Goal: Transaction & Acquisition: Obtain resource

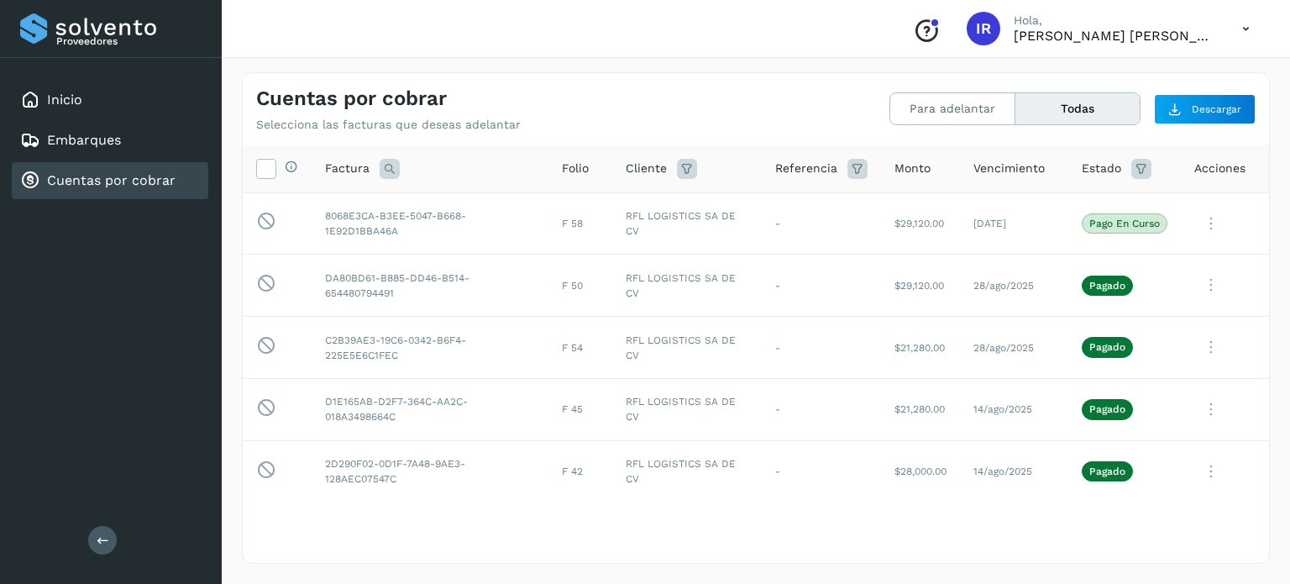
click at [147, 176] on link "Cuentas por cobrar" at bounding box center [111, 180] width 129 height 16
click at [960, 113] on button "Para adelantar" at bounding box center [953, 108] width 125 height 31
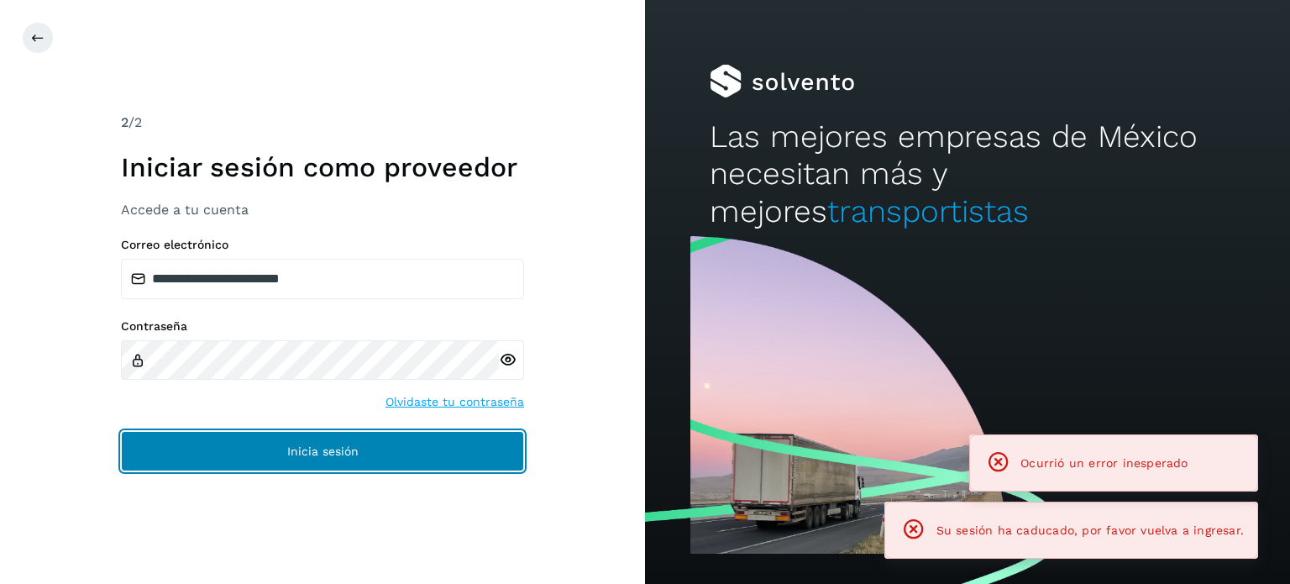
click at [306, 460] on button "Inicia sesión" at bounding box center [322, 451] width 403 height 40
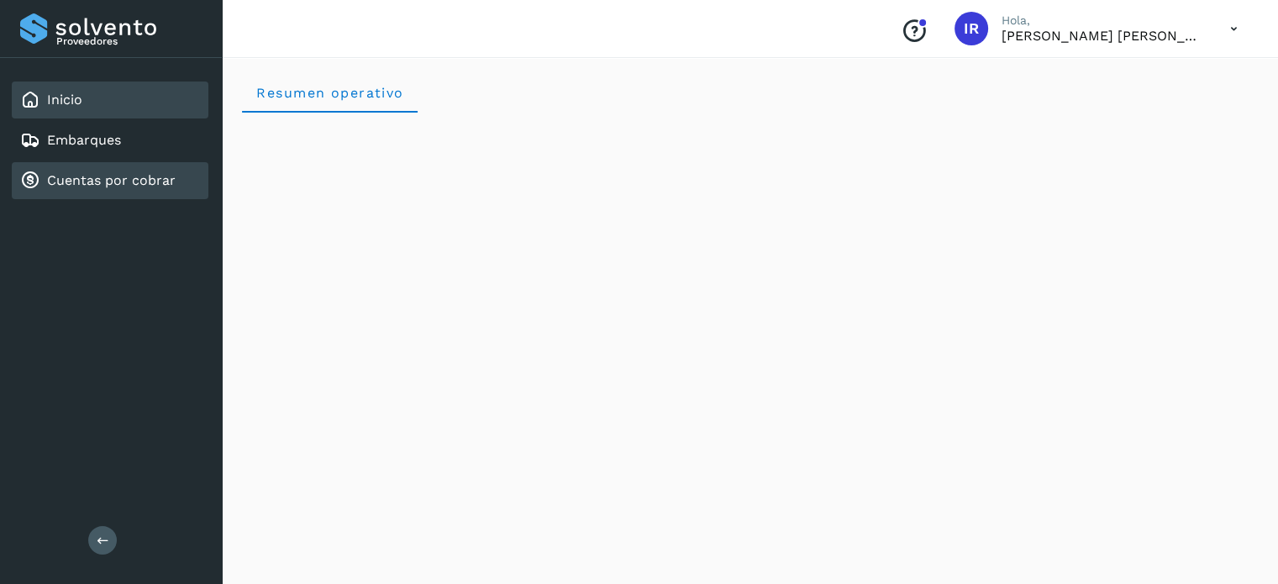
click at [82, 162] on div "Cuentas por cobrar" at bounding box center [110, 180] width 197 height 37
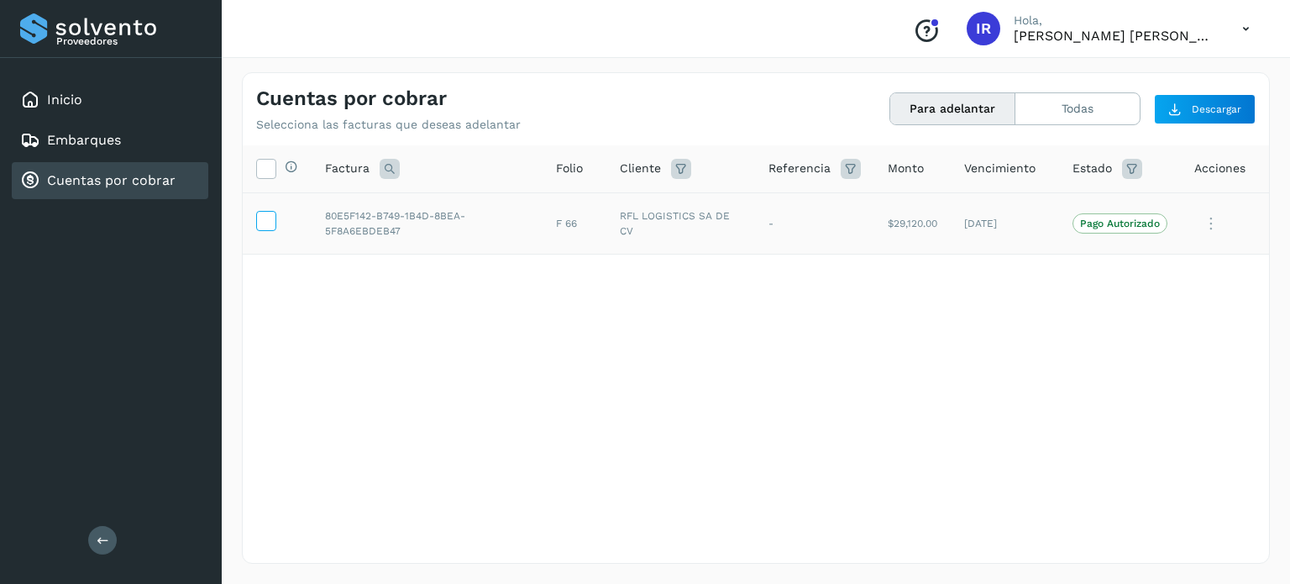
click at [271, 220] on icon at bounding box center [266, 220] width 18 height 18
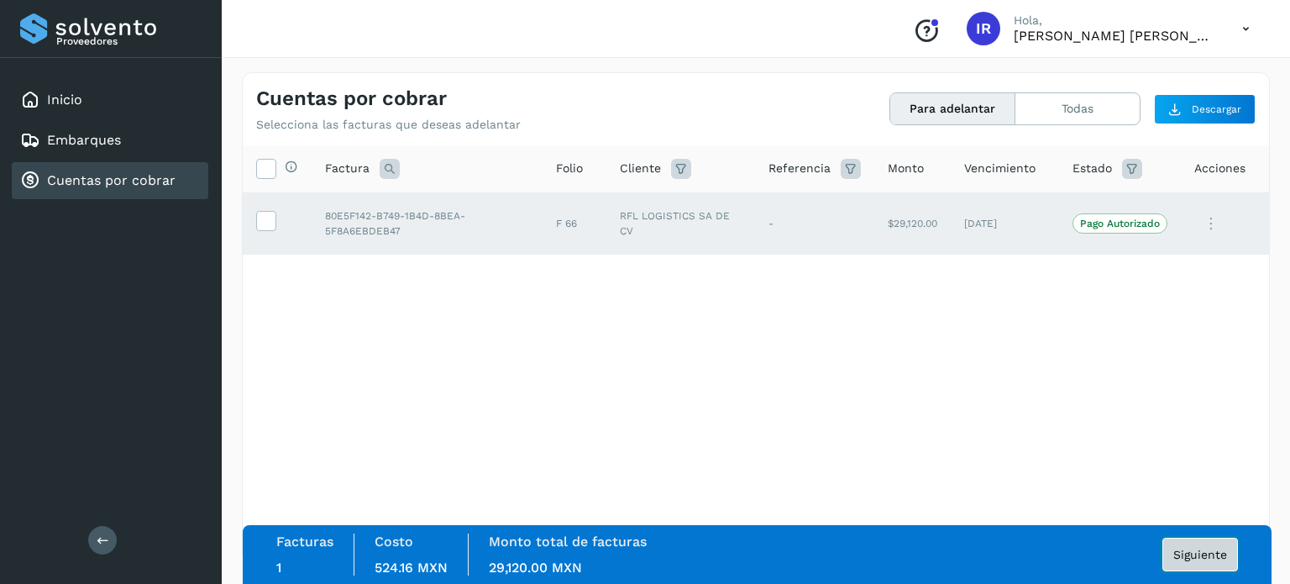
click at [1190, 539] on button "Siguiente" at bounding box center [1201, 555] width 76 height 34
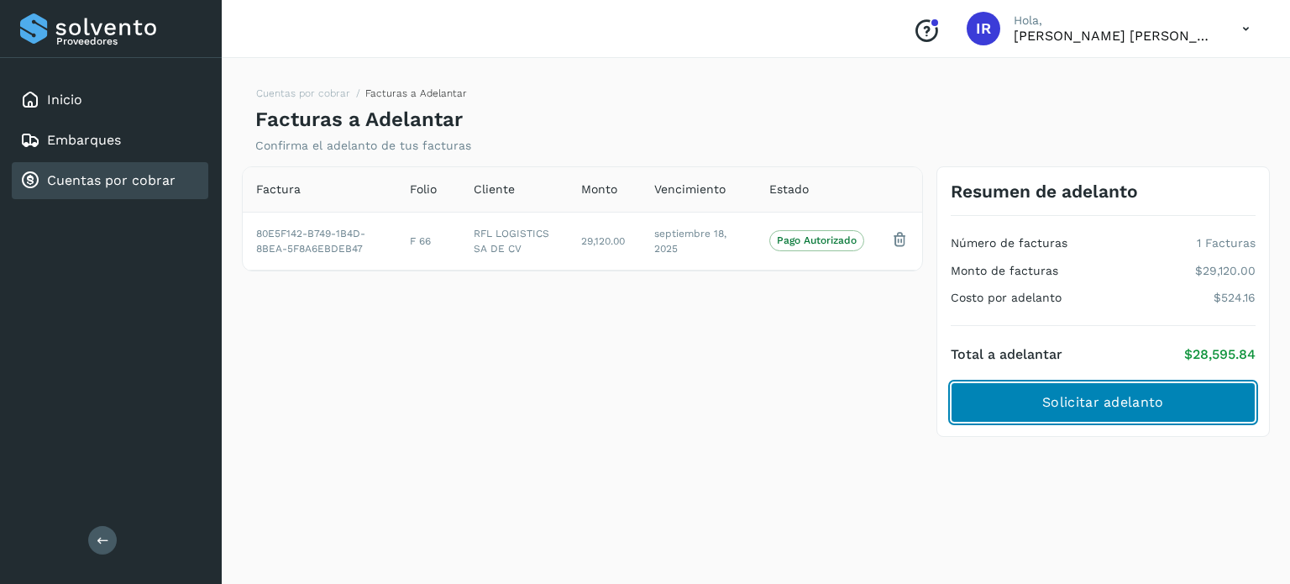
click at [1099, 402] on span "Solicitar adelanto" at bounding box center [1103, 402] width 121 height 18
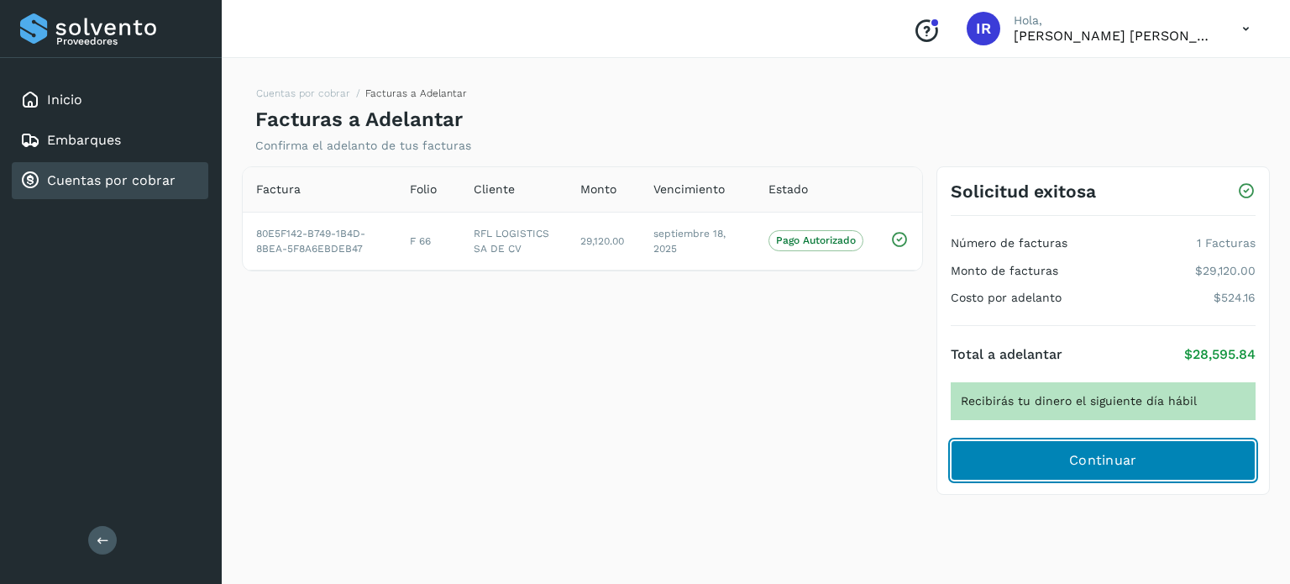
click at [1092, 457] on span "Continuar" at bounding box center [1103, 460] width 68 height 18
